Goal: Find specific page/section: Find specific page/section

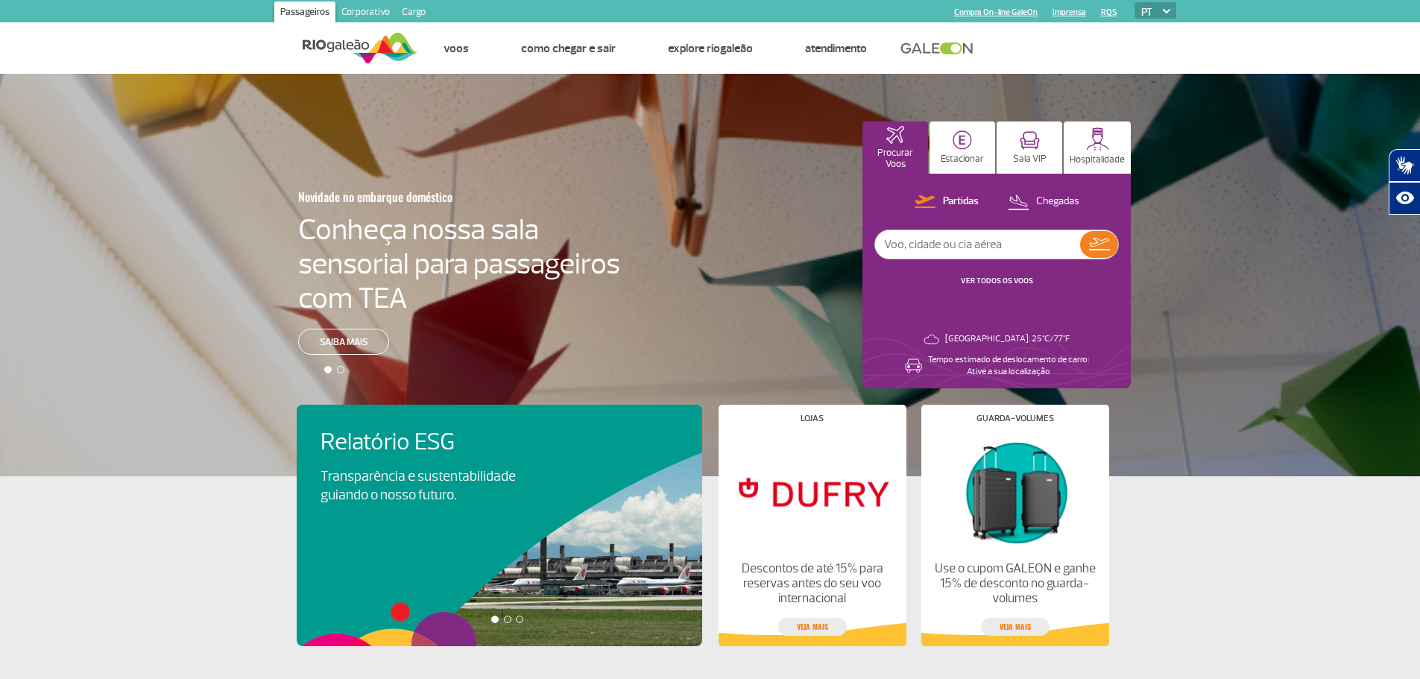
click at [354, 13] on link "Corporativo" at bounding box center [365, 13] width 60 height 24
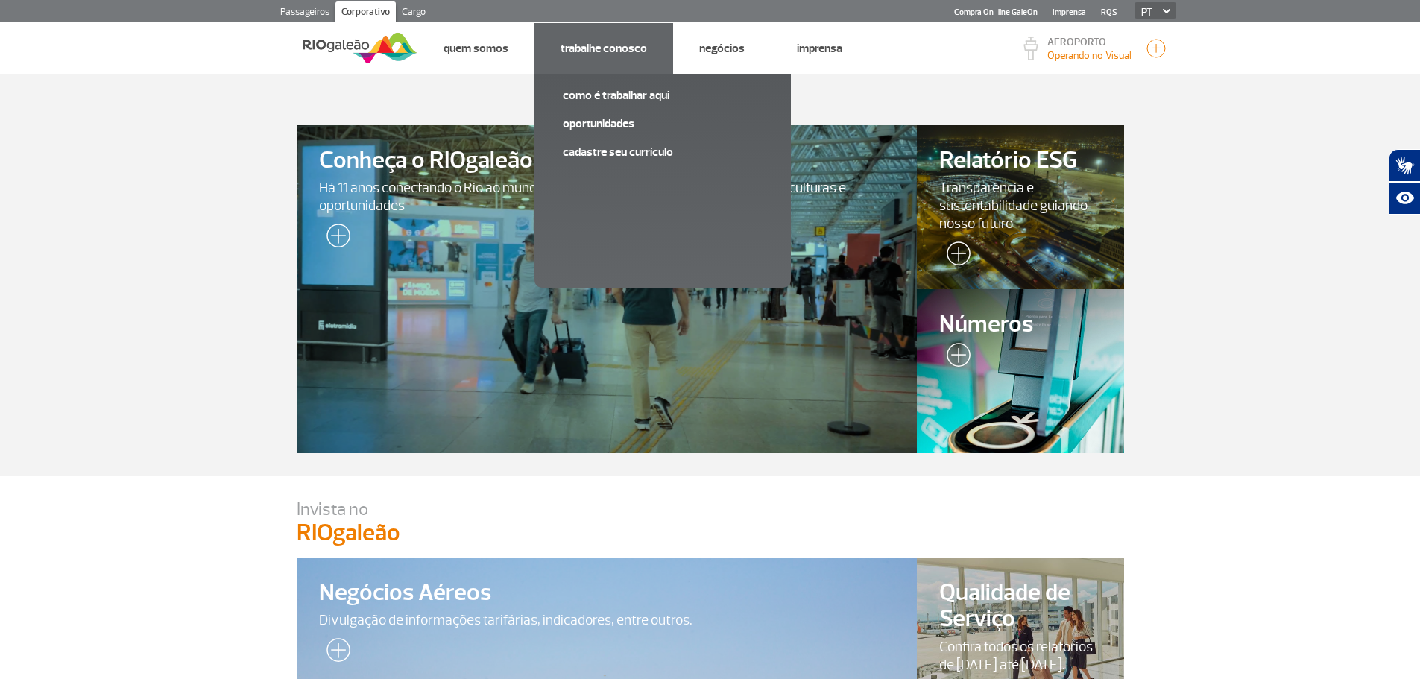
click at [601, 46] on link "Trabalhe Conosco" at bounding box center [604, 48] width 86 height 15
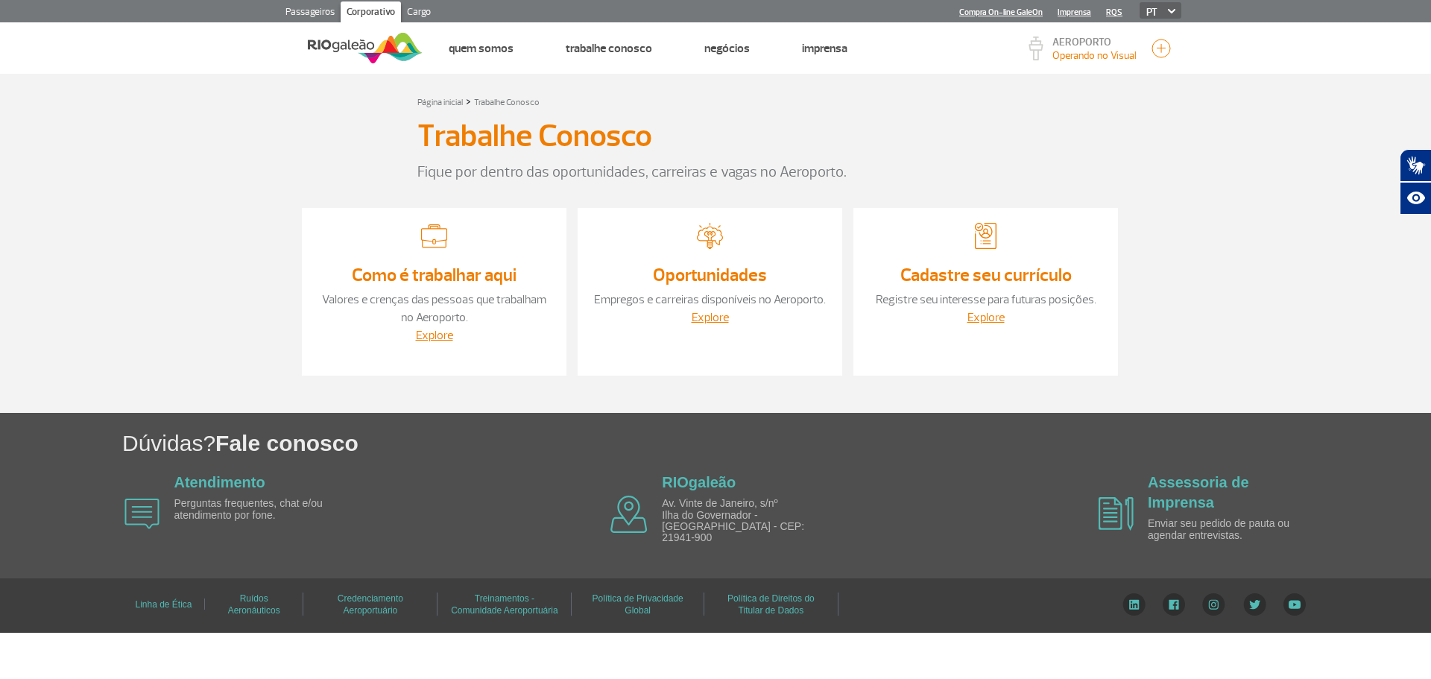
click at [194, 165] on section "Página inicial > Trabalhe Conosco Trabalhe Conosco Fique por dentro das oportun…" at bounding box center [715, 243] width 1431 height 339
click at [717, 315] on link "Explore" at bounding box center [710, 317] width 37 height 15
click at [983, 316] on link "Explore" at bounding box center [986, 317] width 37 height 15
